Goal: Check status: Check status

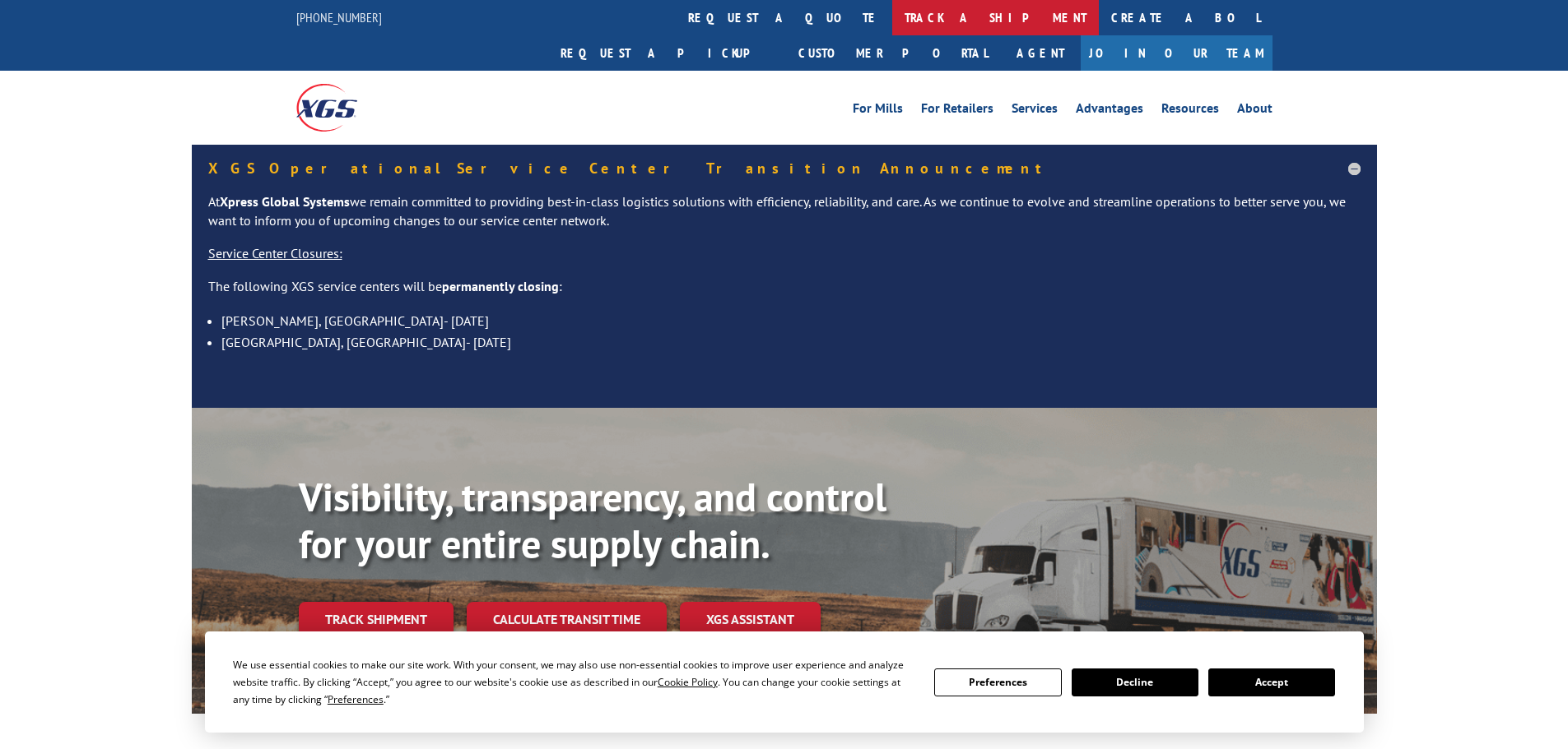
click at [891, 13] on link "track a shipment" at bounding box center [994, 18] width 206 height 35
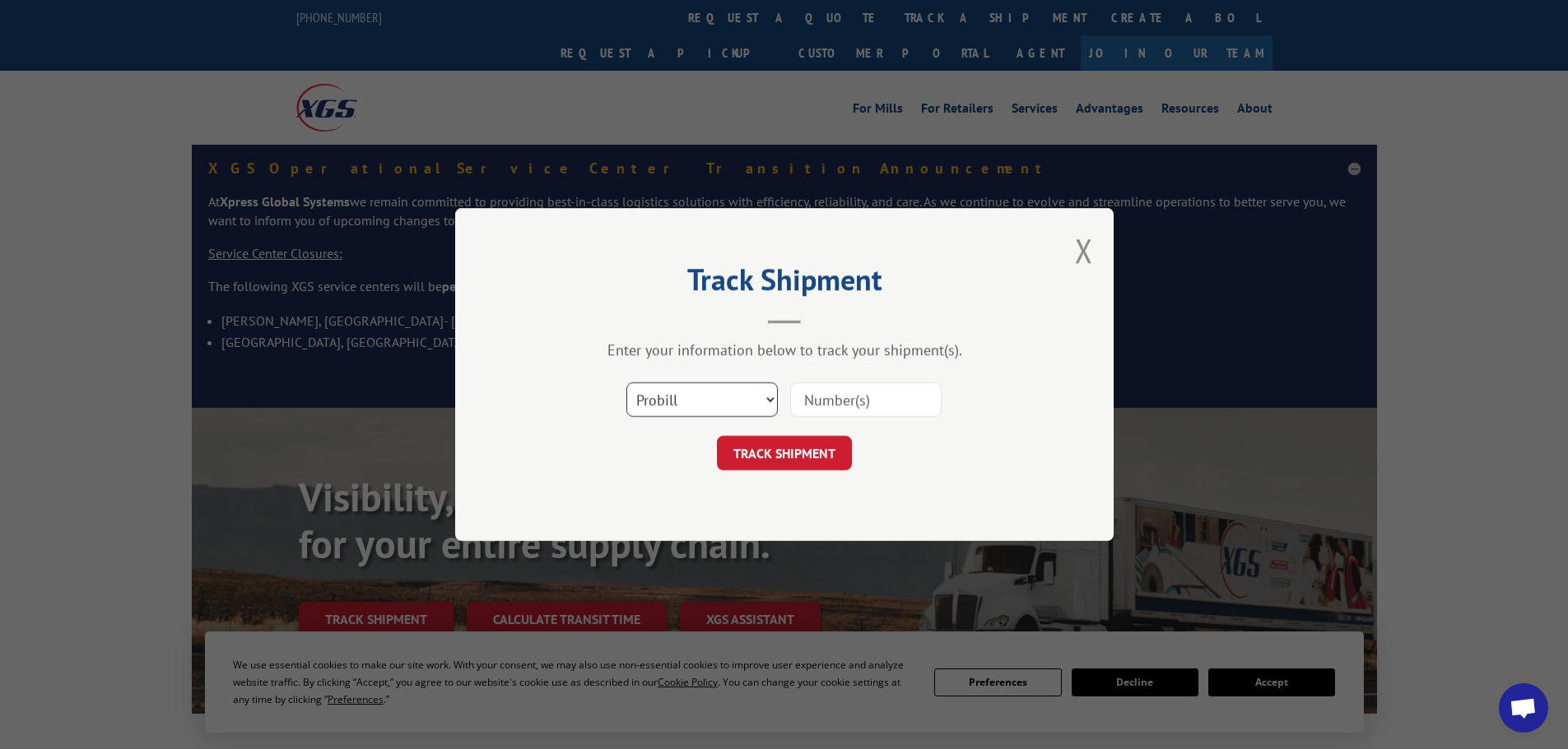
click at [653, 400] on select "Select category... Probill BOL PO" at bounding box center [702, 399] width 152 height 34
select select "bol"
click at [626, 382] on select "Select category... Probill BOL PO" at bounding box center [702, 399] width 152 height 34
click at [837, 404] on input at bounding box center [866, 399] width 152 height 34
paste input "6003018"
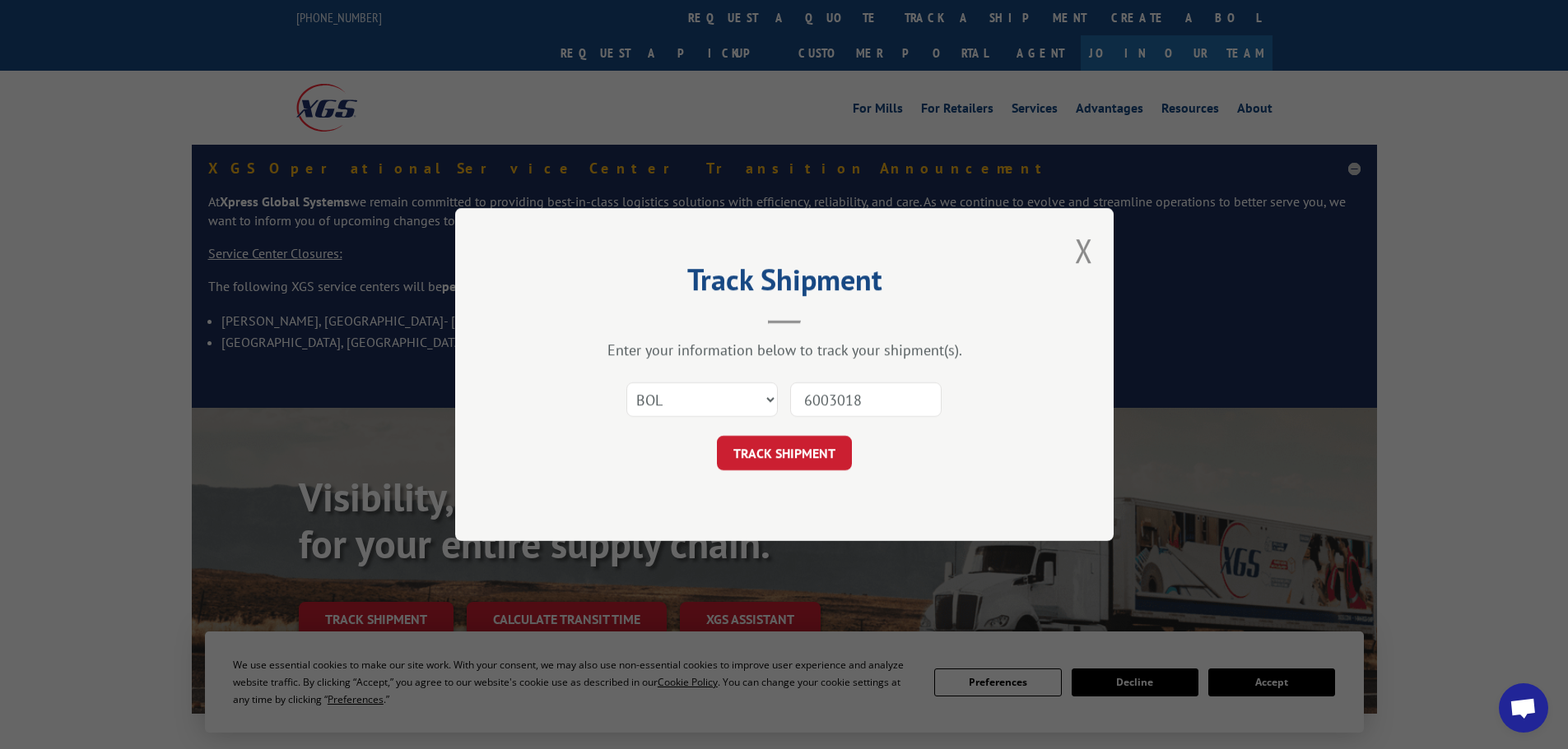
click at [809, 400] on input "6003018" at bounding box center [866, 399] width 152 height 34
type input "6003018"
click at [797, 453] on button "TRACK SHIPMENT" at bounding box center [784, 452] width 135 height 34
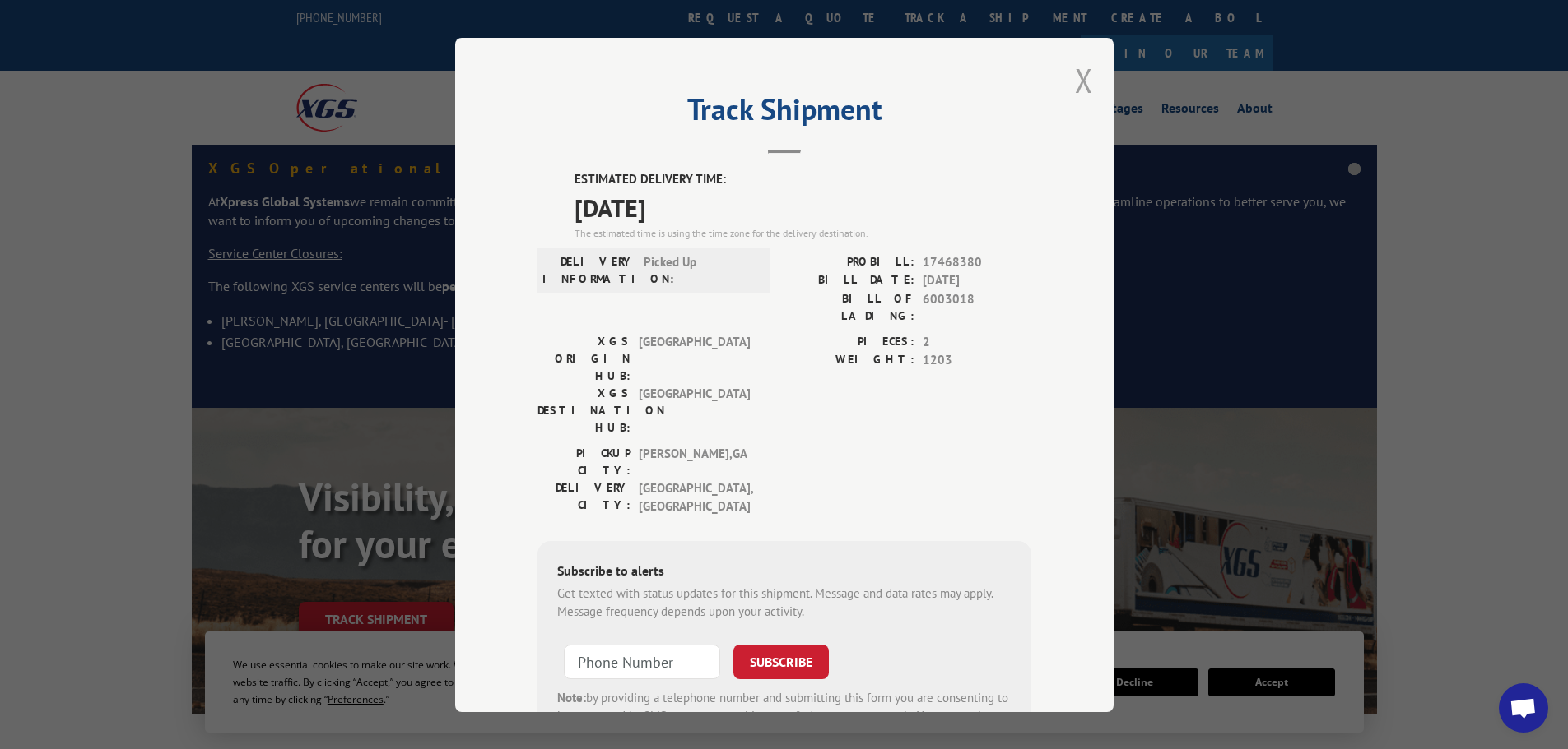
click at [1076, 77] on button "Close modal" at bounding box center [1084, 80] width 18 height 43
